Goal: Transaction & Acquisition: Purchase product/service

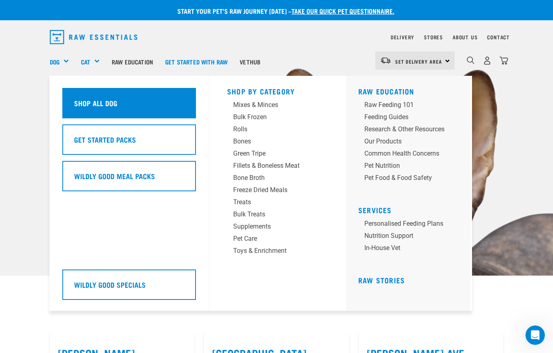
click at [94, 108] on h5 "Shop All Dog" at bounding box center [95, 103] width 43 height 11
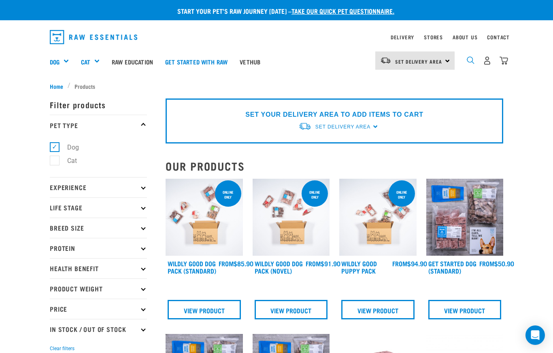
click at [473, 62] on img "dropdown navigation" at bounding box center [471, 60] width 8 height 8
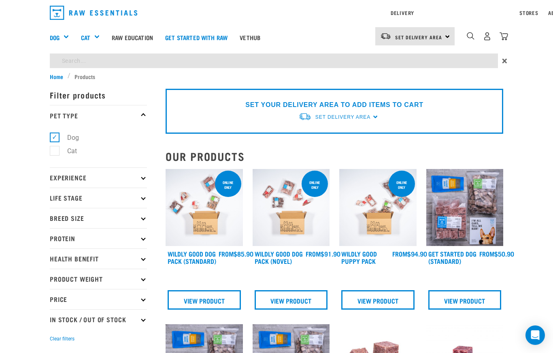
click at [416, 49] on div "Set Delivery Area North Island South Island" at bounding box center [408, 37] width 94 height 32
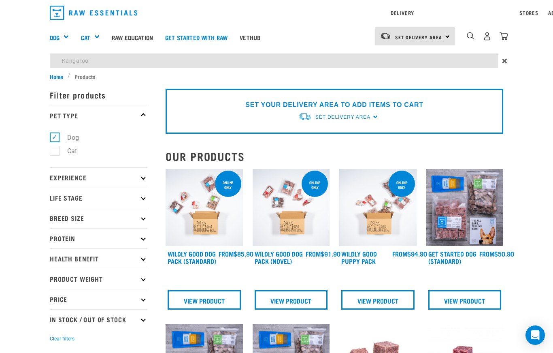
type input "Kangaroo"
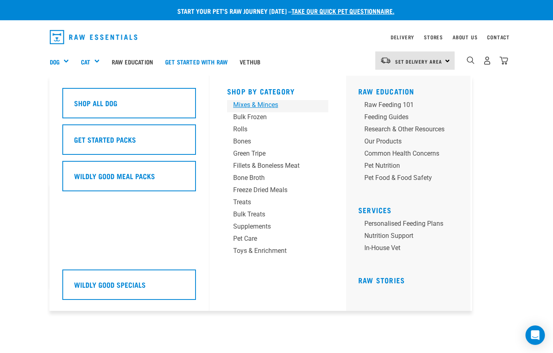
click at [255, 105] on div "Mixes & Minces" at bounding box center [271, 105] width 76 height 10
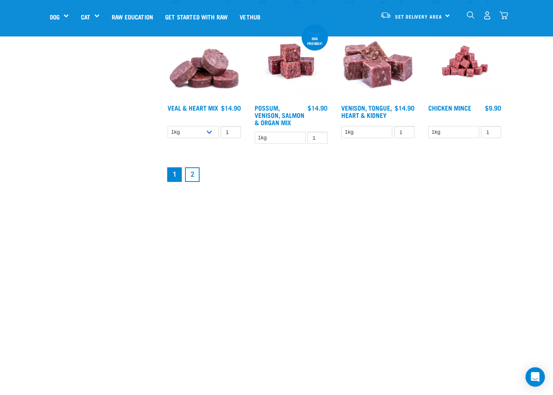
scroll to position [1026, 0]
click at [195, 182] on link "2" at bounding box center [192, 174] width 15 height 15
